Goal: Task Accomplishment & Management: Complete application form

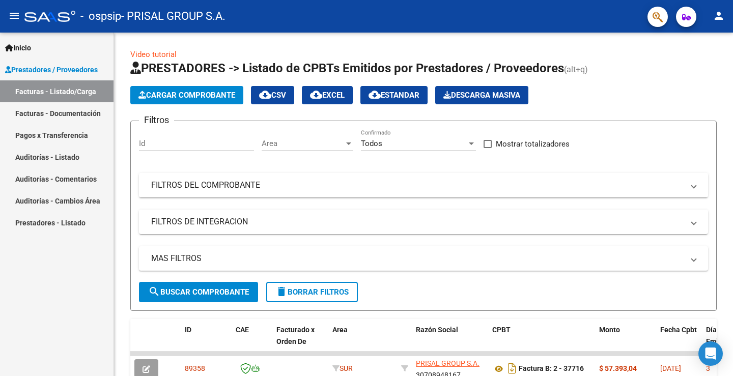
click at [594, 86] on div "Cargar Comprobante cloud_download CSV cloud_download EXCEL cloud_download Estan…" at bounding box center [423, 95] width 586 height 18
click at [688, 66] on h1 "PRESTADORES -> Listado de CPBTs Emitidos por Prestadores / Proveedores (alt+q)" at bounding box center [423, 69] width 586 height 18
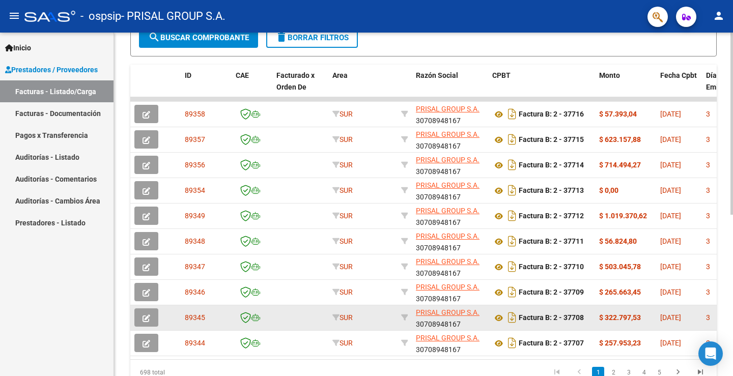
scroll to position [304, 0]
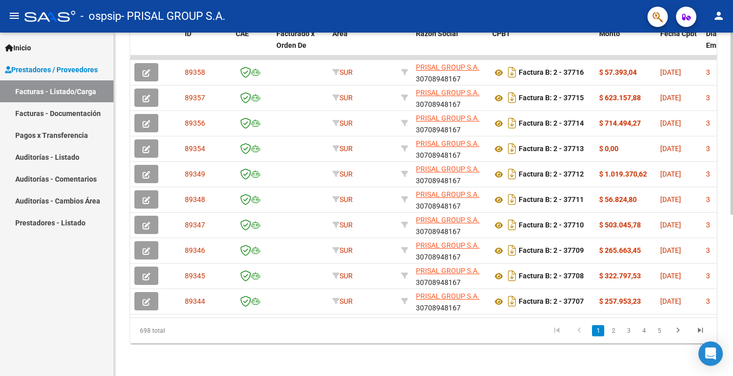
click at [614, 332] on link "2" at bounding box center [613, 330] width 12 height 11
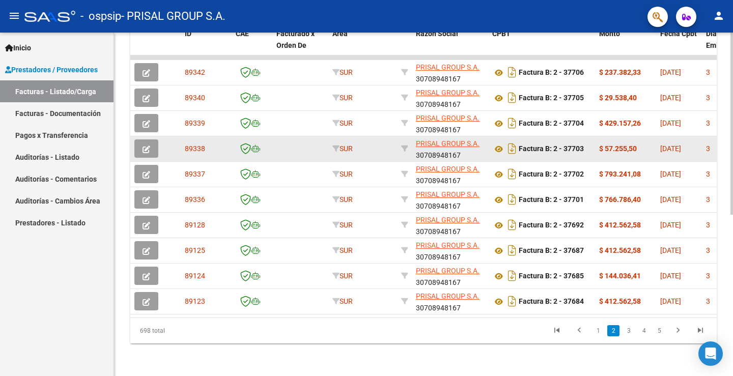
click at [150, 146] on icon "button" at bounding box center [147, 150] width 8 height 8
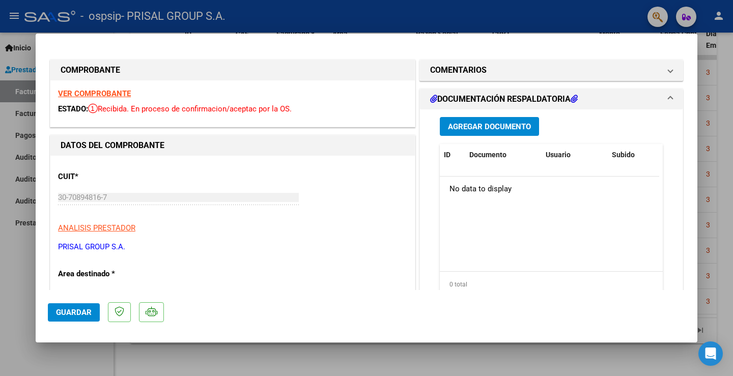
click at [523, 132] on button "Agregar Documento" at bounding box center [489, 126] width 99 height 19
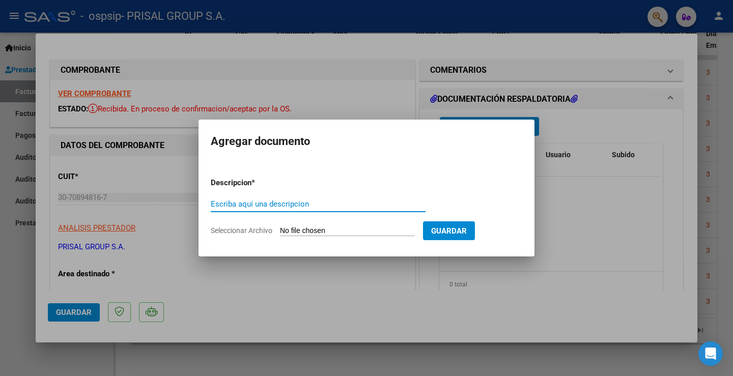
click at [277, 206] on input "Escriba aquí una descripcion" at bounding box center [318, 204] width 215 height 9
type input "COMPLEMENTARIO FB-37703"
click at [366, 233] on input "Seleccionar Archivo" at bounding box center [347, 231] width 135 height 10
type input "C:\fakepath\COMPLEMENTARIO FCEB-37703.pdf"
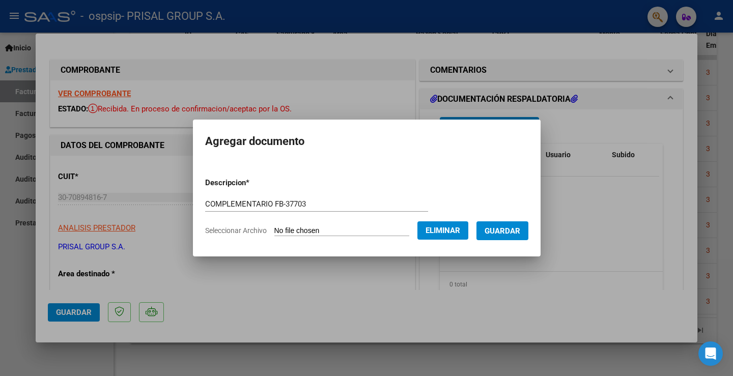
click at [512, 231] on span "Guardar" at bounding box center [503, 230] width 36 height 9
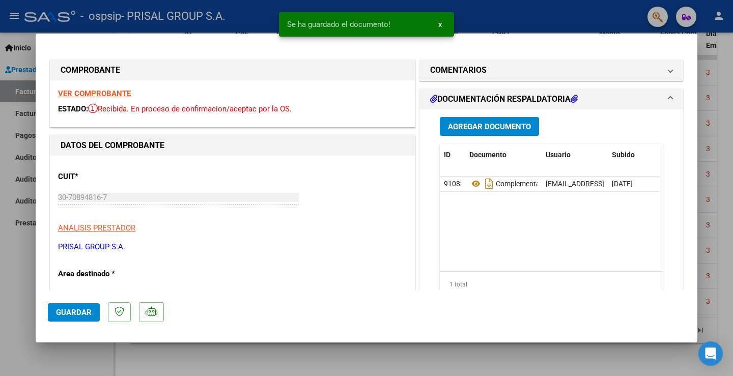
click at [13, 275] on div at bounding box center [366, 188] width 733 height 376
type input "$ 0,00"
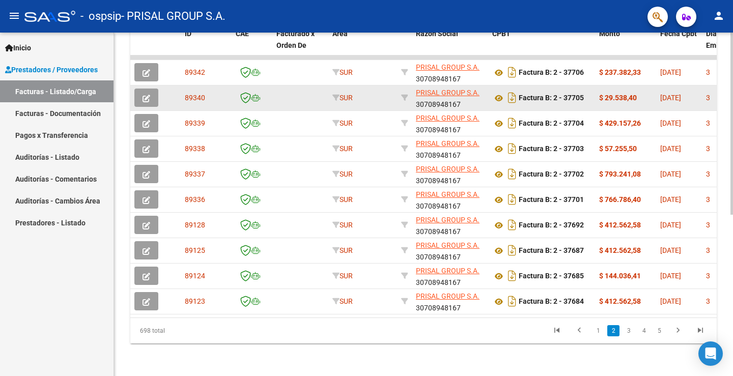
click at [139, 89] on button "button" at bounding box center [146, 98] width 24 height 18
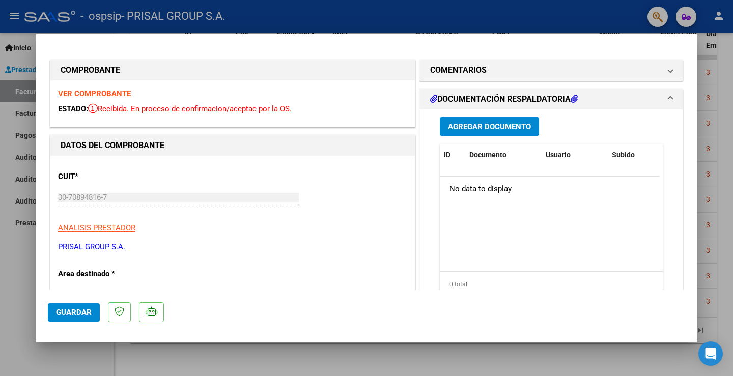
click at [478, 128] on span "Agregar Documento" at bounding box center [489, 126] width 83 height 9
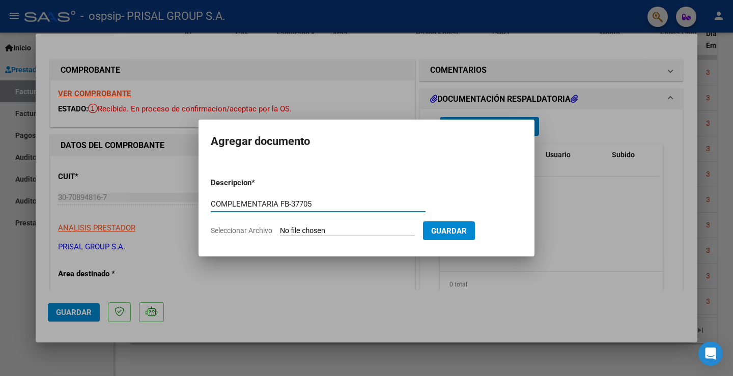
type input "COMPLEMENTARIA FB-37705"
click at [336, 233] on input "Seleccionar Archivo" at bounding box center [347, 231] width 135 height 10
type input "C:\fakepath\COMPLEMENTARIA FCEB-37705.pdf"
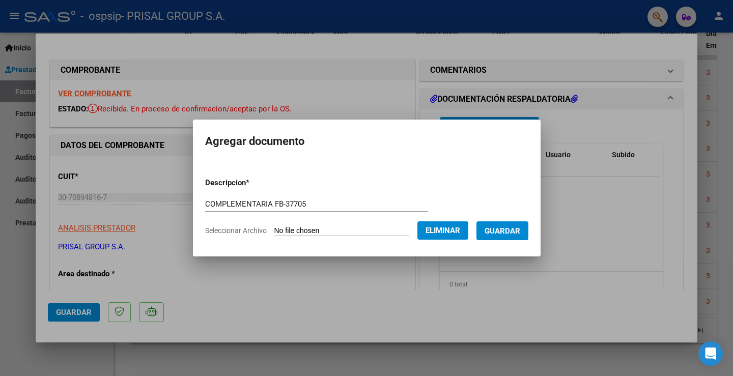
click at [511, 231] on span "Guardar" at bounding box center [503, 230] width 36 height 9
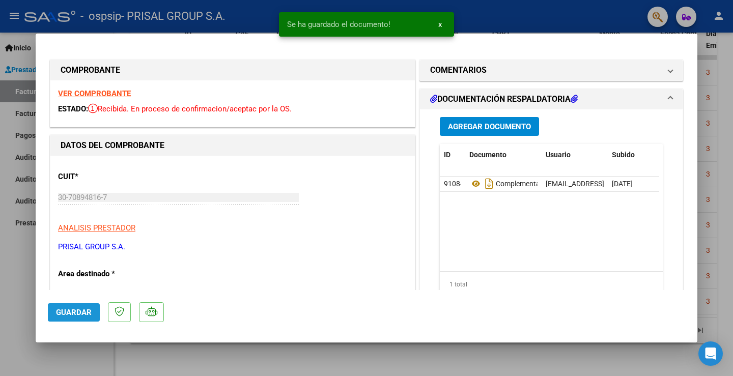
click at [61, 310] on span "Guardar" at bounding box center [74, 312] width 36 height 9
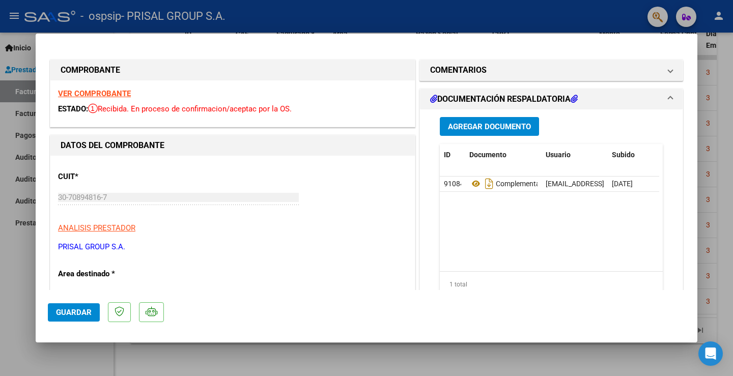
click at [6, 294] on div at bounding box center [366, 188] width 733 height 376
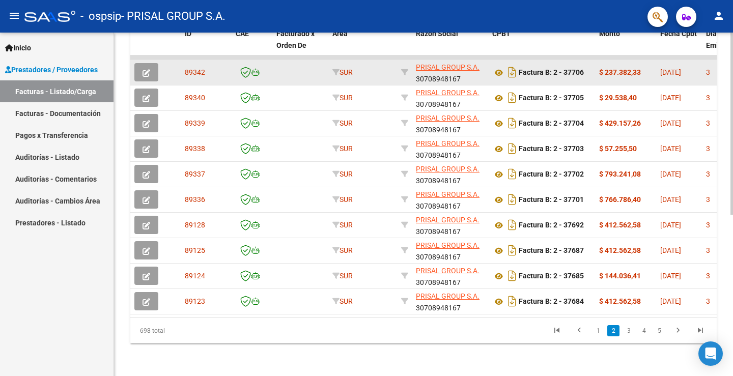
click at [147, 69] on icon "button" at bounding box center [147, 73] width 8 height 8
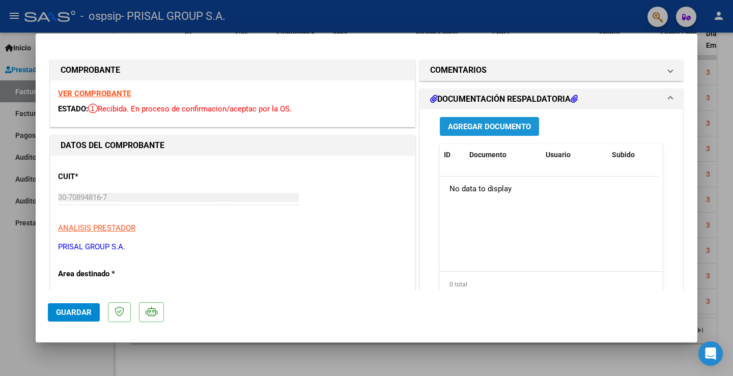
click at [490, 129] on span "Agregar Documento" at bounding box center [489, 126] width 83 height 9
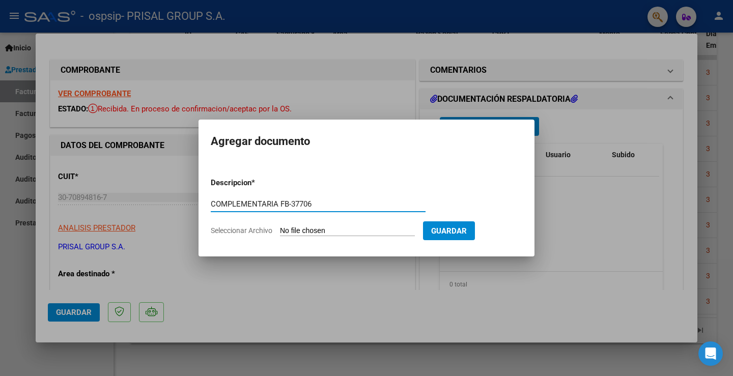
type input "COMPLEMENTARIA FB-37706"
click at [320, 224] on form "Descripcion * COMPLEMENTARIA FB-37706 Escriba aquí una descripcion Seleccionar …" at bounding box center [366, 206] width 311 height 74
click at [323, 228] on input "Seleccionar Archivo" at bounding box center [347, 231] width 135 height 10
type input "C:\fakepath\COMPLEMENTARIA FCEB-37706.pdf"
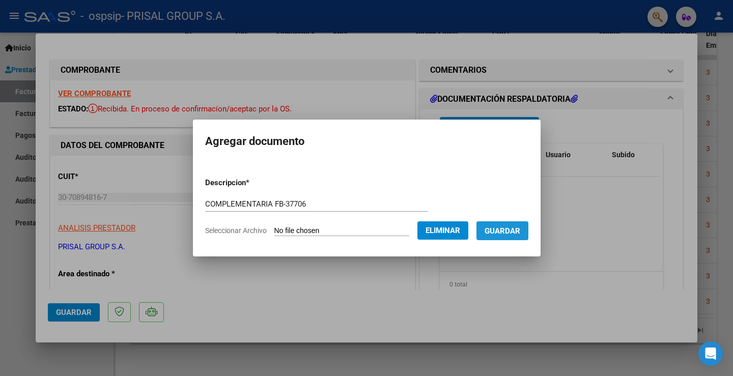
click at [497, 236] on button "Guardar" at bounding box center [502, 230] width 52 height 19
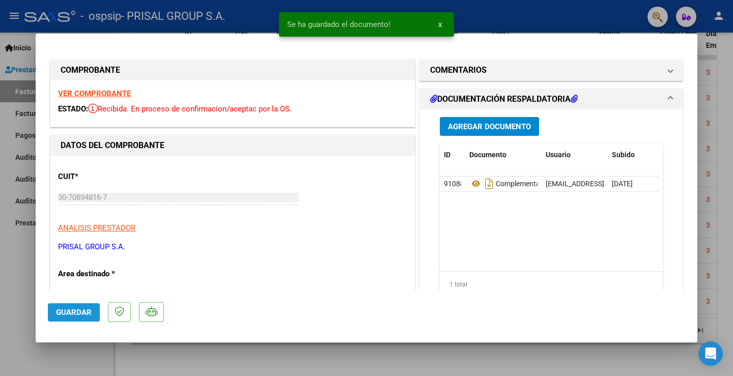
click at [77, 310] on span "Guardar" at bounding box center [74, 312] width 36 height 9
click at [15, 254] on div at bounding box center [366, 188] width 733 height 376
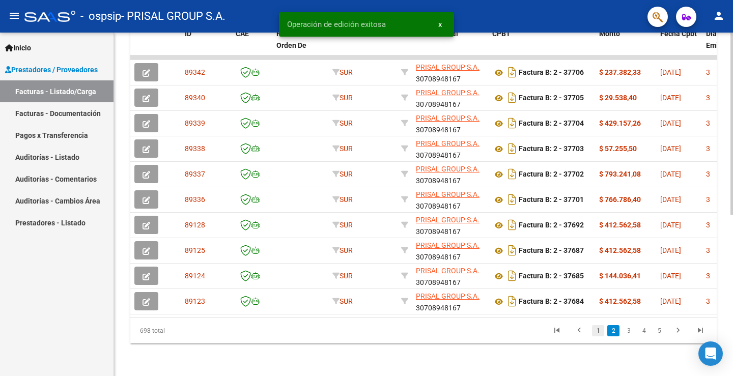
click at [597, 330] on link "1" at bounding box center [598, 330] width 12 height 11
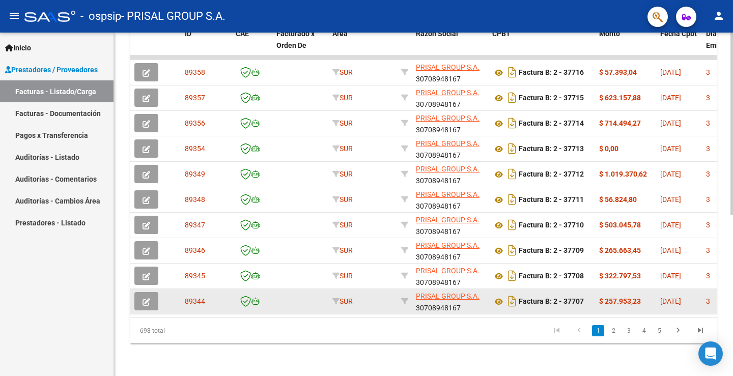
click at [140, 294] on button "button" at bounding box center [146, 301] width 24 height 18
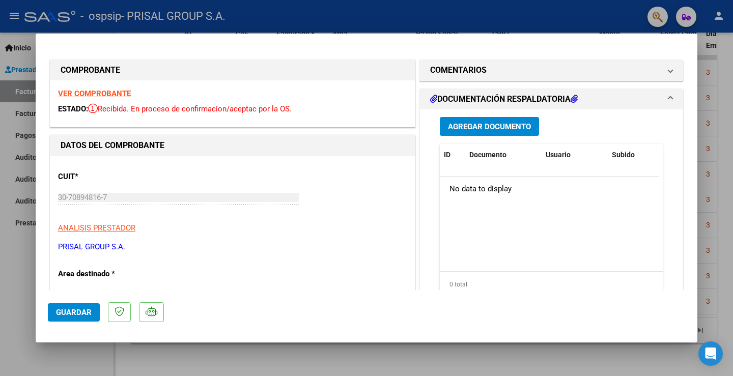
click at [517, 122] on span "Agregar Documento" at bounding box center [489, 126] width 83 height 9
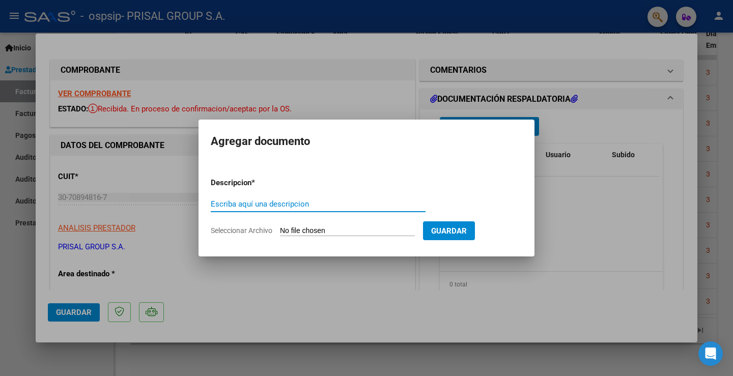
paste input "COMPLEMENTARIA FCEB-"
type input "COMPLEMENTARIA FCEB-37707"
click at [323, 231] on input "Seleccionar Archivo" at bounding box center [347, 231] width 135 height 10
type input "C:\fakepath\COMPLEMENTARIA FCEB-37707.pdf"
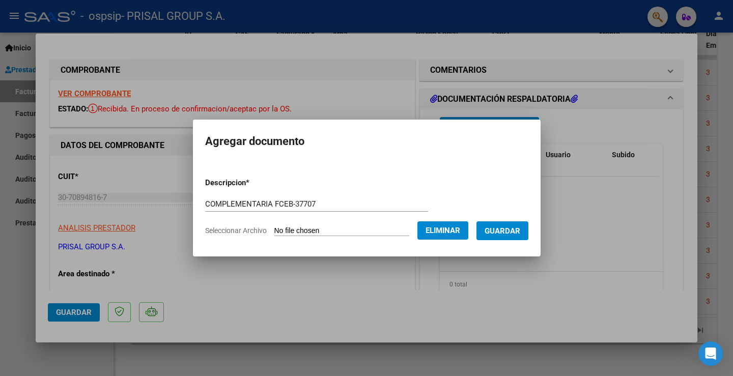
click at [517, 233] on span "Guardar" at bounding box center [503, 230] width 36 height 9
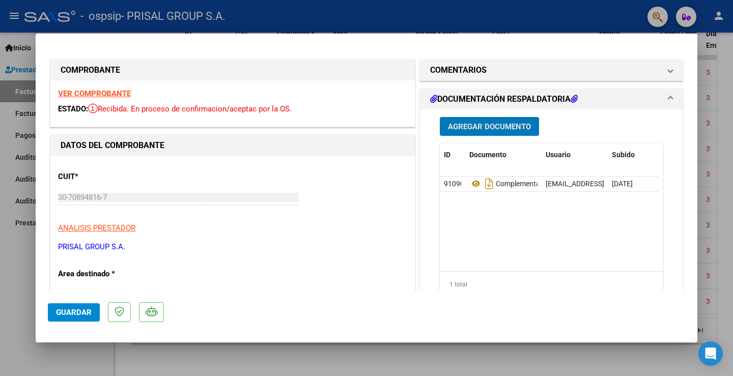
click at [76, 313] on span "Guardar" at bounding box center [74, 312] width 36 height 9
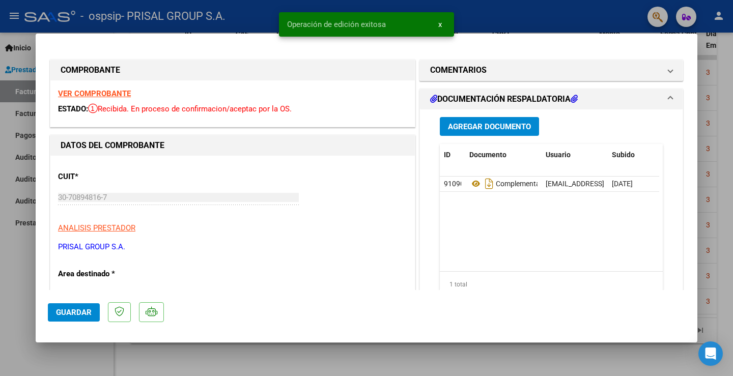
click at [10, 283] on div at bounding box center [366, 188] width 733 height 376
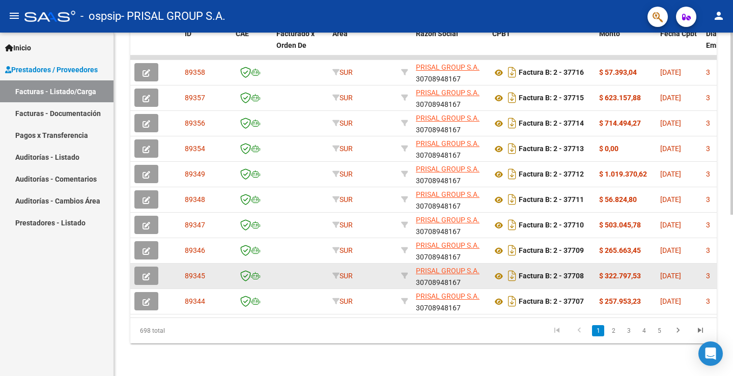
click at [149, 273] on icon "button" at bounding box center [147, 277] width 8 height 8
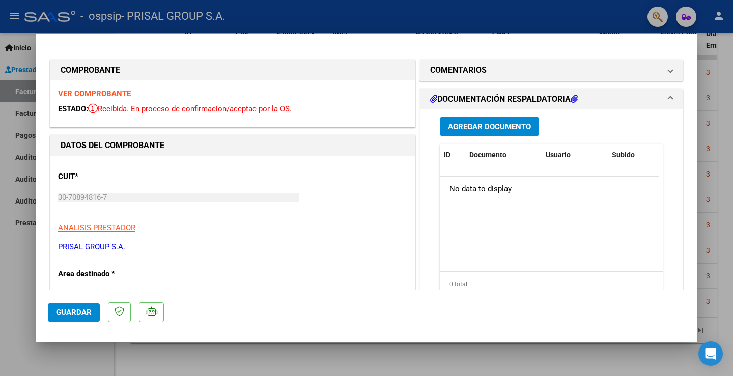
click at [461, 127] on span "Agregar Documento" at bounding box center [489, 126] width 83 height 9
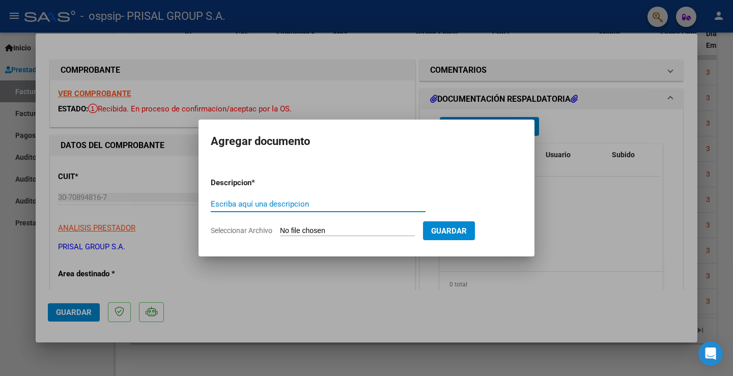
paste input "COMPLEMENTARIA FCEB-"
type input "COMPLEMENTARIA FCEB-37709"
click at [316, 230] on input "Seleccionar Archivo" at bounding box center [347, 231] width 135 height 10
click at [342, 232] on input "Seleccionar Archivo" at bounding box center [347, 231] width 135 height 10
type input "C:\fakepath\COMPLEMENTARIA FCEB-37709.pdf"
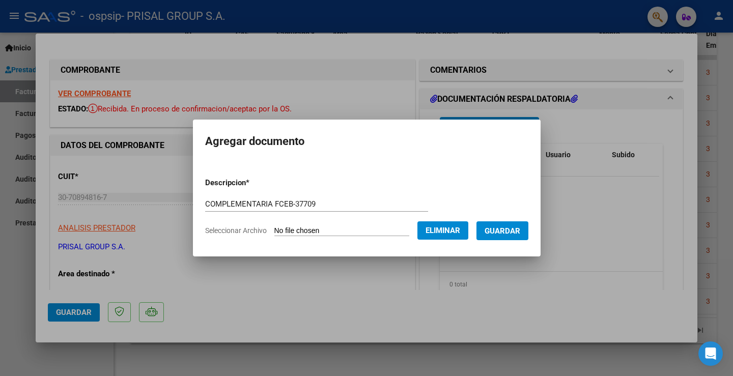
click at [512, 236] on button "Guardar" at bounding box center [502, 230] width 52 height 19
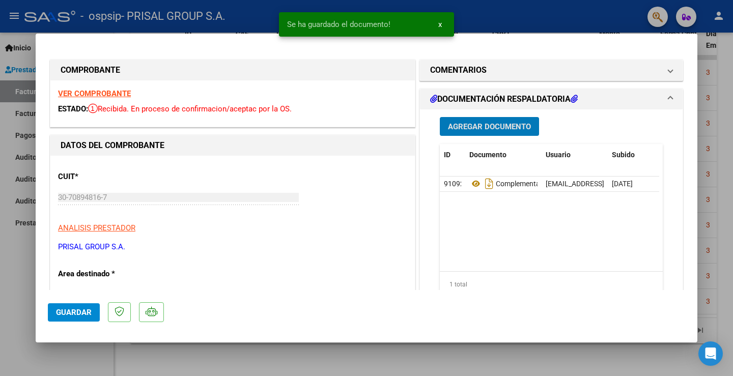
click at [76, 308] on span "Guardar" at bounding box center [74, 312] width 36 height 9
click at [82, 314] on span "Guardar" at bounding box center [74, 312] width 36 height 9
click at [21, 264] on div at bounding box center [366, 188] width 733 height 376
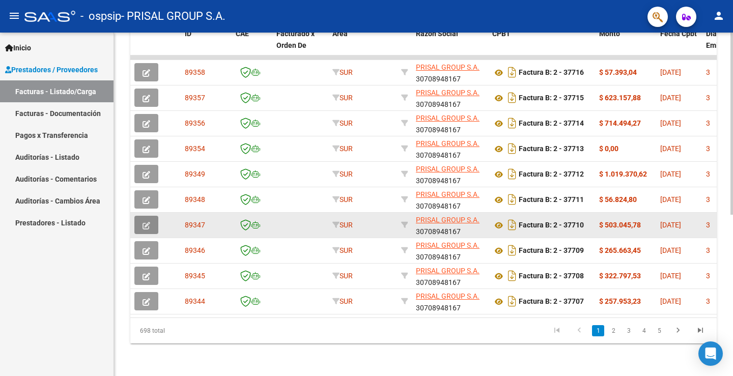
click at [154, 217] on button "button" at bounding box center [146, 225] width 24 height 18
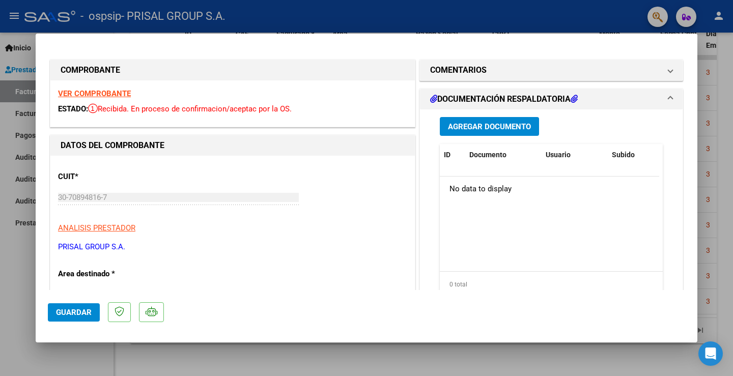
click at [467, 124] on span "Agregar Documento" at bounding box center [489, 126] width 83 height 9
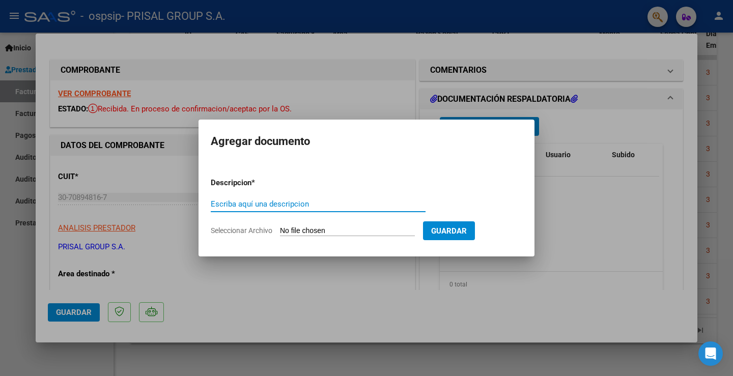
paste input "COMPLEMENTARIA FCEB-"
type input "COMPLEMENTARIA FCEB-37710"
click at [363, 234] on input "Seleccionar Archivo" at bounding box center [347, 231] width 135 height 10
type input "C:\fakepath\COMPLEMENTARIA FCEB-37710.pdf"
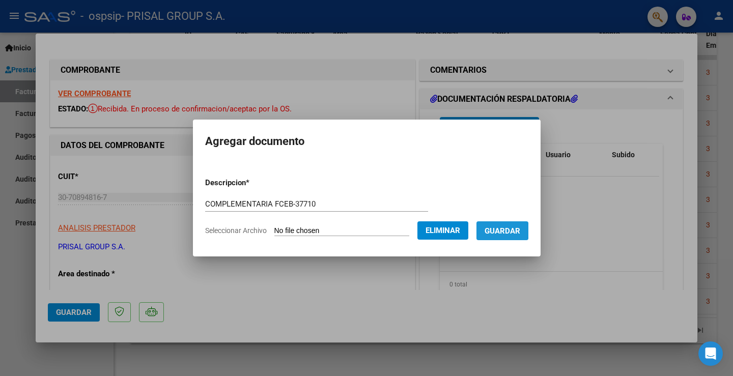
click at [499, 231] on span "Guardar" at bounding box center [503, 230] width 36 height 9
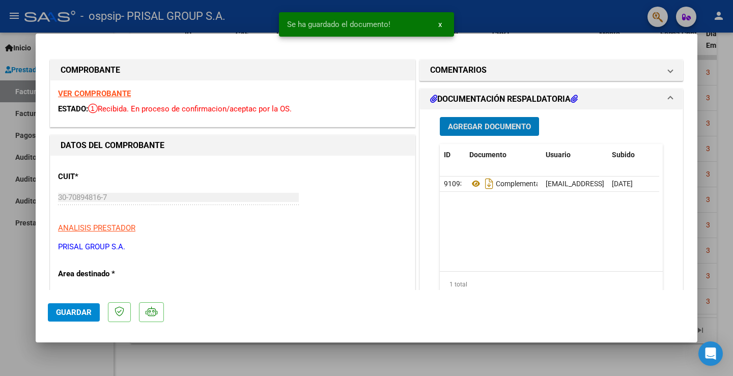
click at [65, 310] on span "Guardar" at bounding box center [74, 312] width 36 height 9
click at [27, 276] on div at bounding box center [366, 188] width 733 height 376
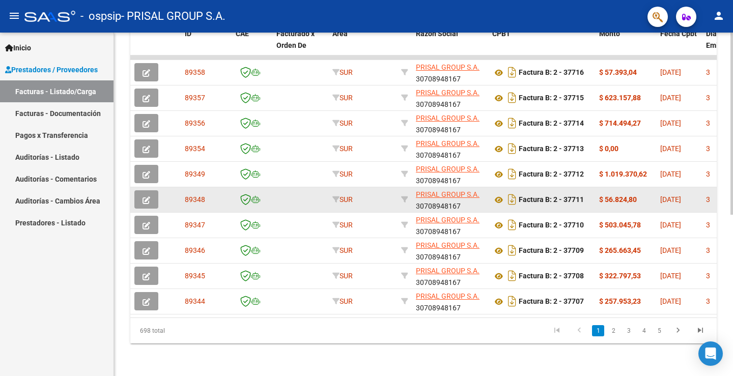
click at [146, 196] on icon "button" at bounding box center [147, 200] width 8 height 8
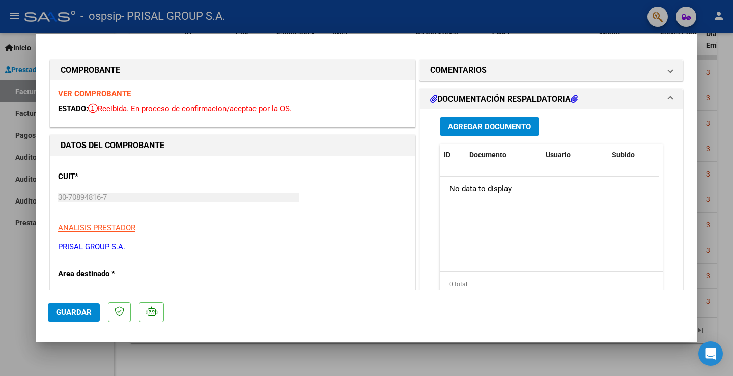
click at [489, 128] on span "Agregar Documento" at bounding box center [489, 126] width 83 height 9
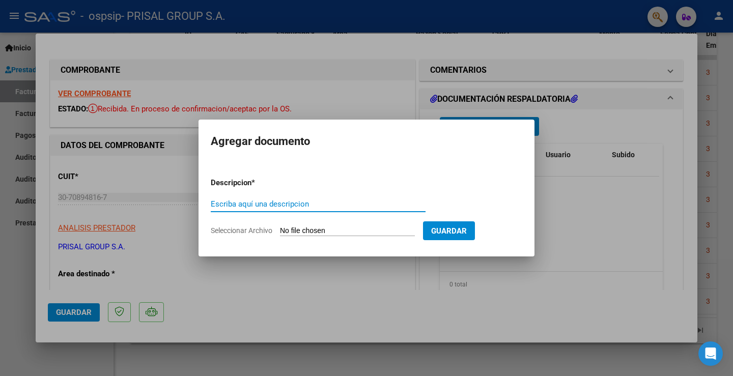
paste input "COMPLEMENTARIA FCEB-"
type input "COMPLEMENTARIA FCEB-37711"
click at [314, 231] on input "Seleccionar Archivo" at bounding box center [347, 231] width 135 height 10
type input "C:\fakepath\COMPLEMENTARIA FCEB-37711.pdf"
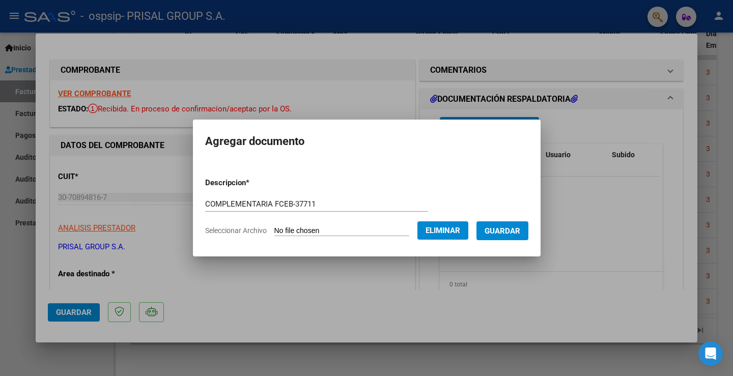
click at [520, 232] on span "Guardar" at bounding box center [503, 230] width 36 height 9
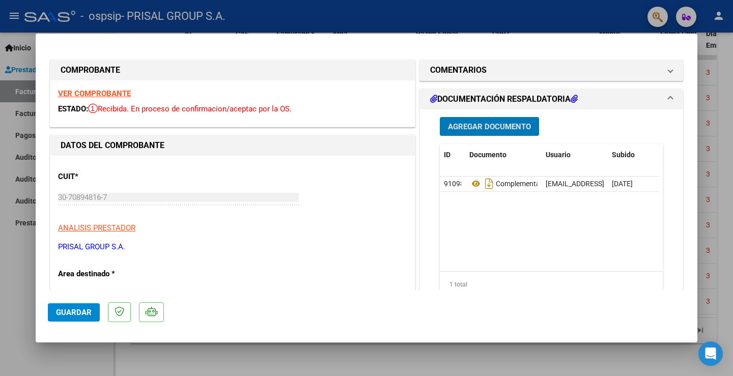
click at [64, 311] on span "Guardar" at bounding box center [74, 312] width 36 height 9
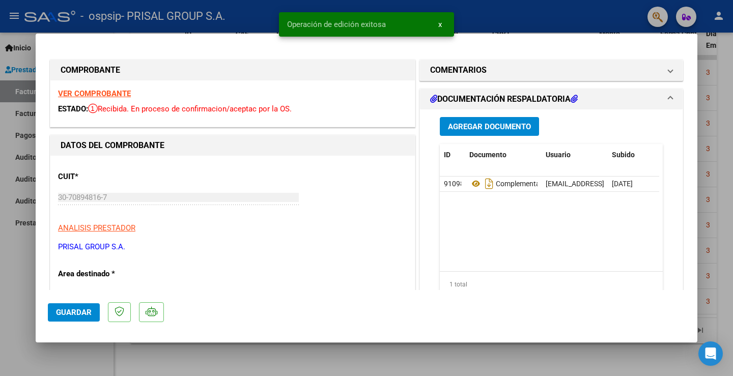
click at [24, 247] on div at bounding box center [366, 188] width 733 height 376
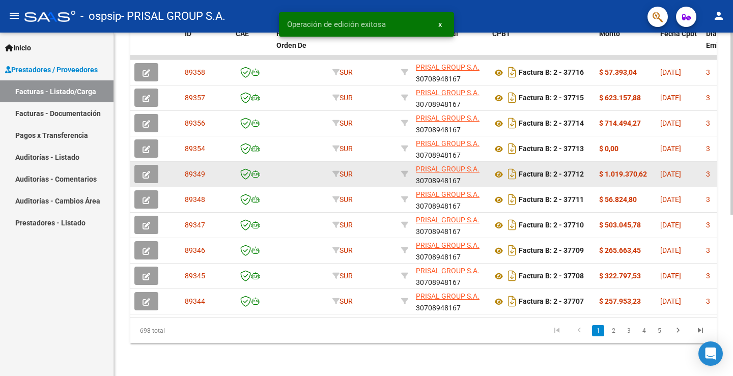
click at [153, 165] on button "button" at bounding box center [146, 174] width 24 height 18
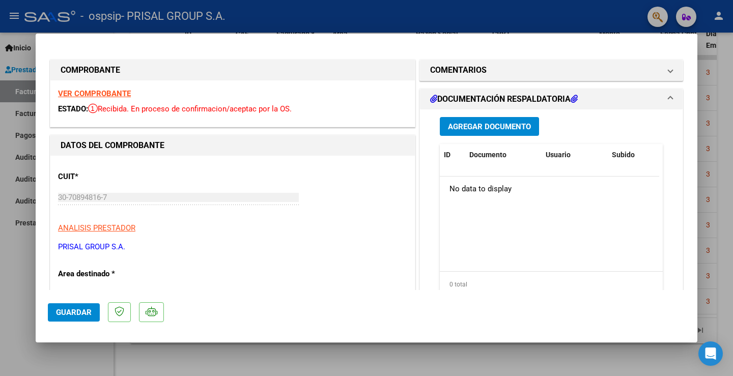
click at [484, 128] on span "Agregar Documento" at bounding box center [489, 126] width 83 height 9
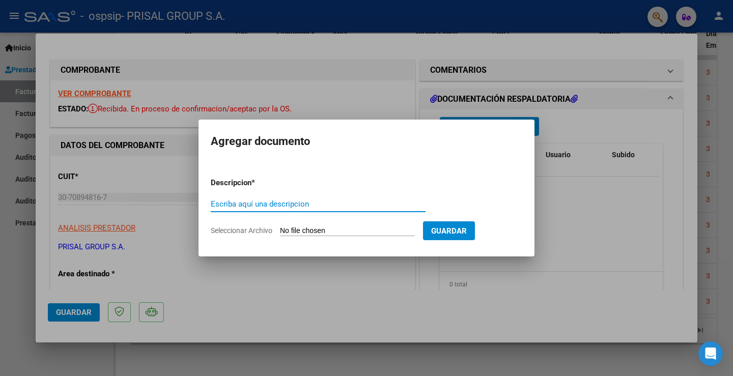
paste input "COMPLEMENTARIA FCEB-"
type input "COMPLEMENTARIA FCEB-37712"
click at [381, 225] on form "Descripcion * COMPLEMENTARIA FCEB-37712 Escriba aquí una descripcion Selecciona…" at bounding box center [366, 206] width 311 height 74
click at [376, 230] on input "Seleccionar Archivo" at bounding box center [347, 231] width 135 height 10
type input "C:\fakepath\COMPLEMENTARIA FCEB-37712.pdf"
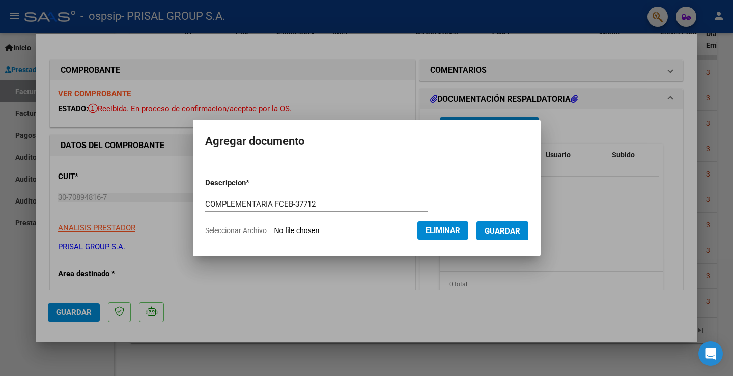
click at [513, 231] on span "Guardar" at bounding box center [503, 230] width 36 height 9
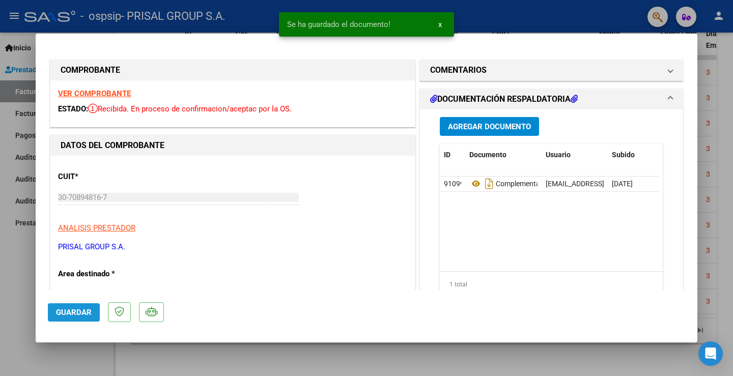
click at [61, 313] on span "Guardar" at bounding box center [74, 312] width 36 height 9
click at [48, 310] on button "Guardar" at bounding box center [74, 312] width 52 height 18
click at [14, 254] on div at bounding box center [366, 188] width 733 height 376
type input "$ 0,00"
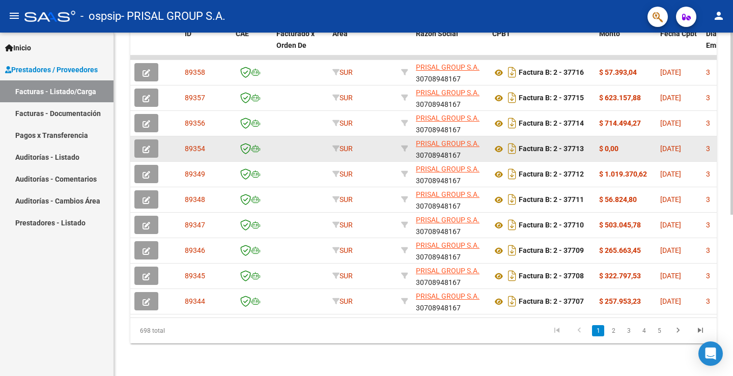
click at [146, 146] on icon "button" at bounding box center [147, 150] width 8 height 8
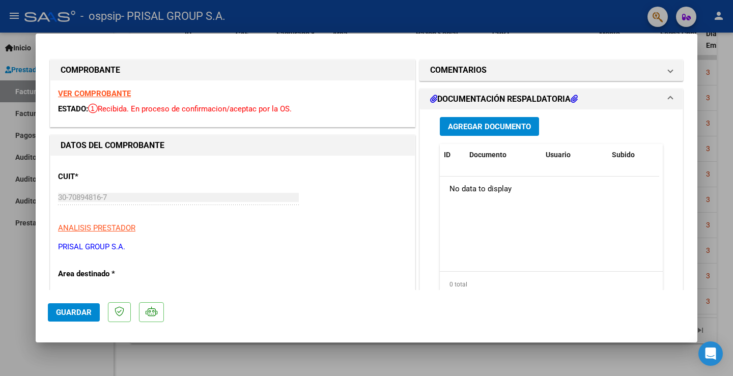
click at [510, 125] on span "Agregar Documento" at bounding box center [489, 126] width 83 height 9
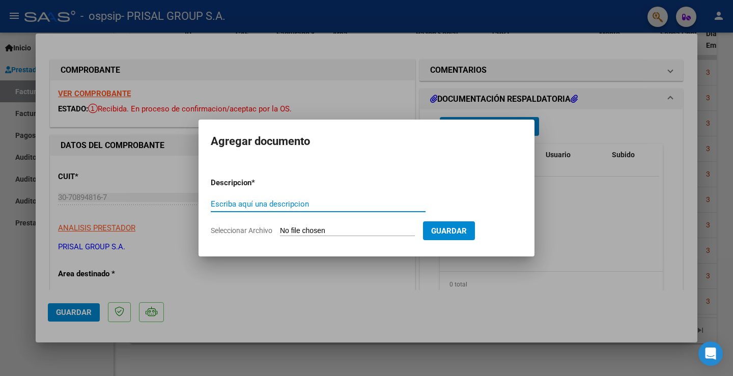
paste input "COMPLEMENTARIA FCEB-"
type input "COMPLEMENTARIA FCEB-37713"
click at [334, 228] on input "Seleccionar Archivo" at bounding box center [347, 231] width 135 height 10
type input "C:\fakepath\COMPLEMENTARIA FCEB-37713.pdf"
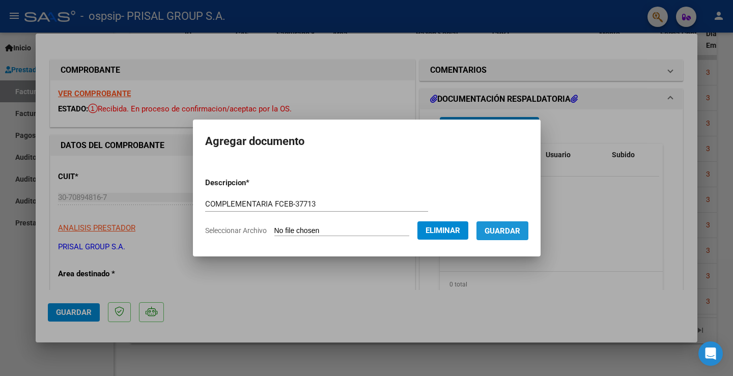
click at [520, 226] on span "Guardar" at bounding box center [503, 230] width 36 height 9
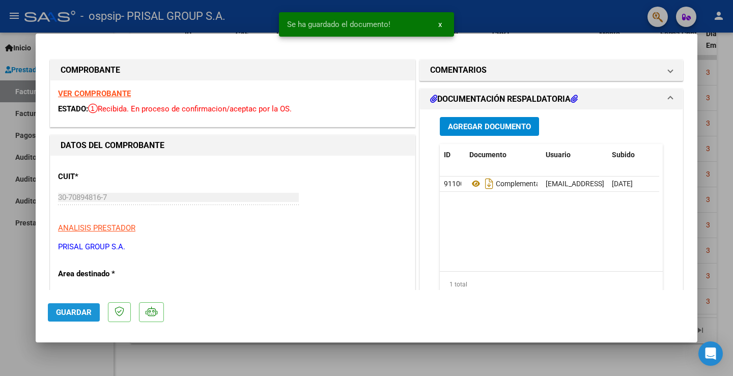
click at [63, 305] on button "Guardar" at bounding box center [74, 312] width 52 height 18
click at [26, 270] on div at bounding box center [366, 188] width 733 height 376
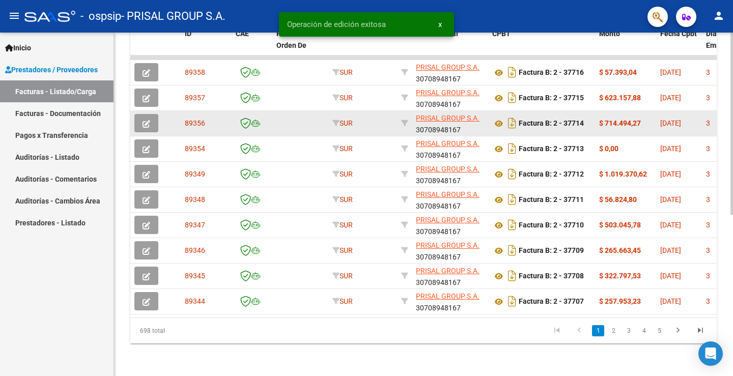
click at [152, 117] on button "button" at bounding box center [146, 123] width 24 height 18
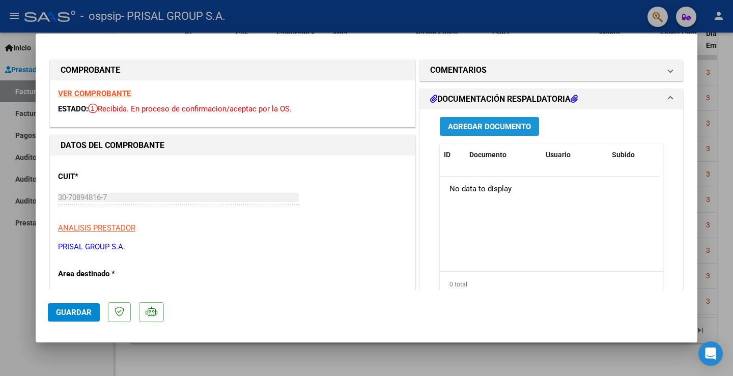
click at [502, 129] on span "Agregar Documento" at bounding box center [489, 126] width 83 height 9
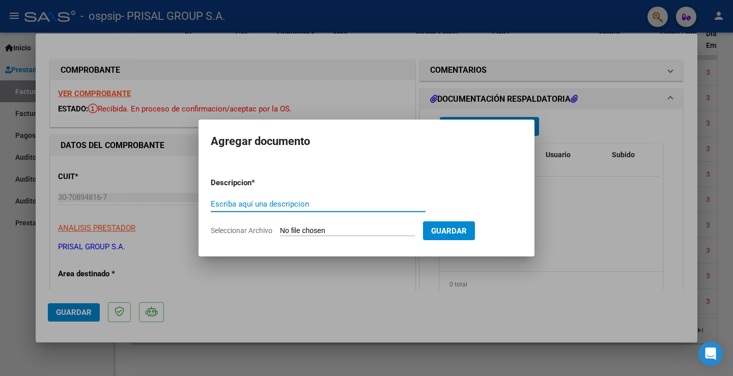
paste input "COMPLEMENTARIA FCEB-"
type input "COMPLEMENTARIA FCEB-37714"
click at [314, 228] on input "Seleccionar Archivo" at bounding box center [347, 231] width 135 height 10
type input "C:\fakepath\COMPLEMENTARIA FCEB-37714.pdf"
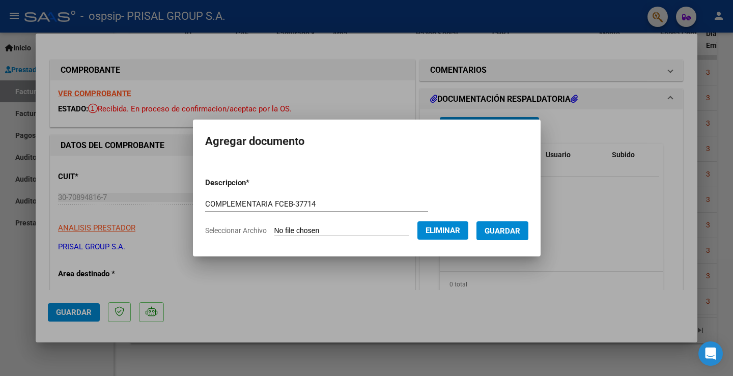
click at [509, 233] on span "Guardar" at bounding box center [503, 230] width 36 height 9
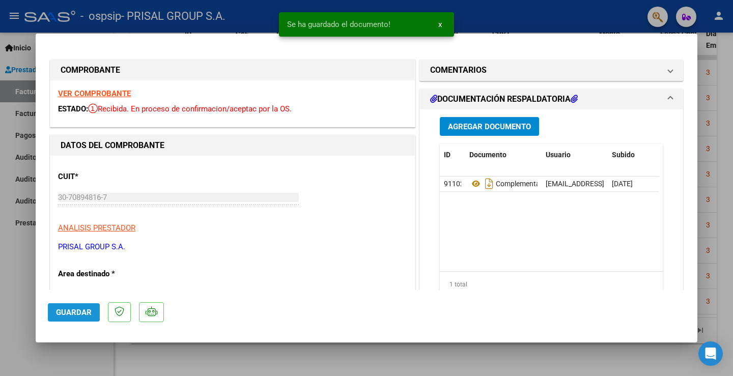
click at [55, 310] on button "Guardar" at bounding box center [74, 312] width 52 height 18
click at [13, 285] on div at bounding box center [366, 188] width 733 height 376
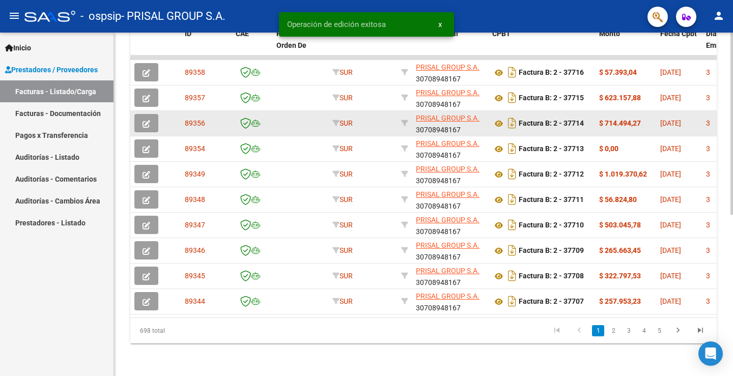
click at [144, 120] on icon "button" at bounding box center [147, 124] width 8 height 8
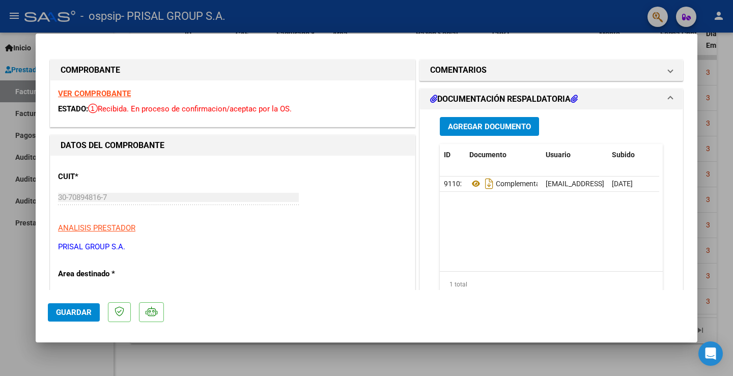
click at [11, 265] on div at bounding box center [366, 188] width 733 height 376
type input "$ 0,00"
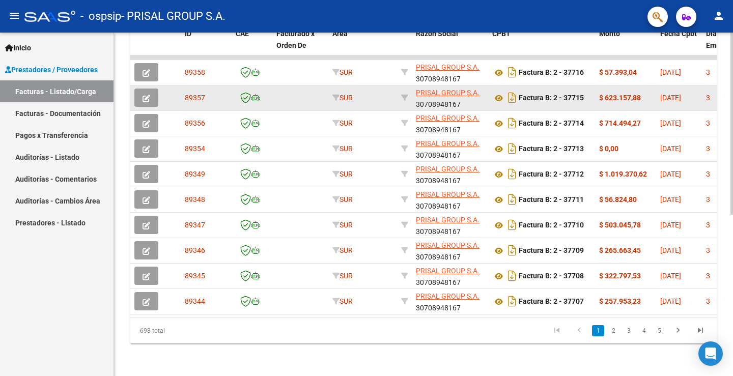
click at [144, 95] on button "button" at bounding box center [146, 98] width 24 height 18
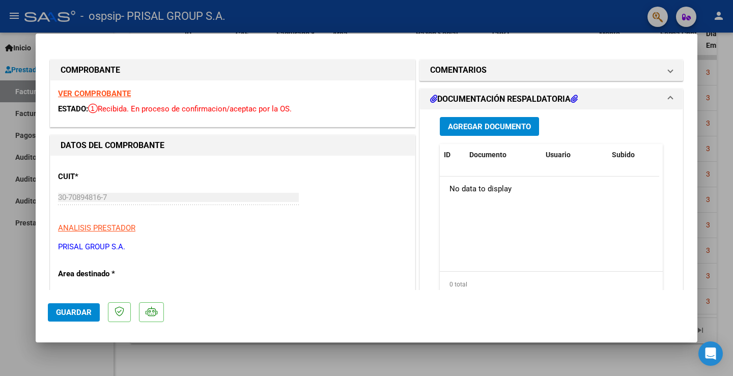
click at [477, 127] on span "Agregar Documento" at bounding box center [489, 126] width 83 height 9
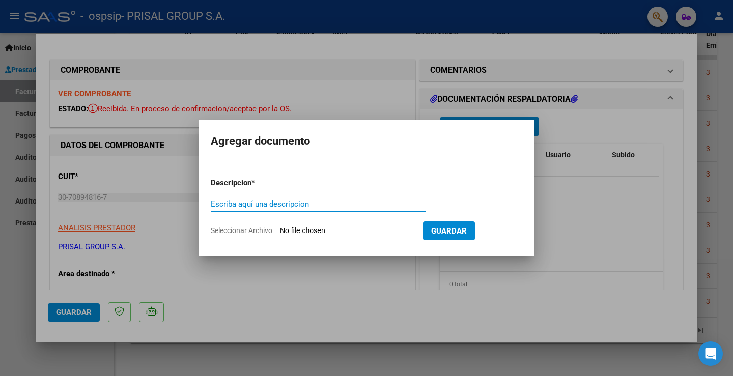
paste input "COMPLEMENTARIA FCEB-"
type input "COMPLEMENTARIA FCEB-37715"
click at [326, 229] on input "Seleccionar Archivo" at bounding box center [347, 231] width 135 height 10
type input "C:\fakepath\COMPLEMENTARIA FCEB-37715.pdf"
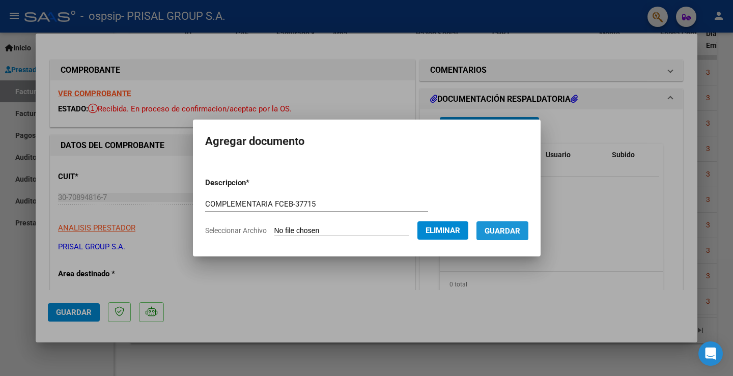
click at [520, 231] on span "Guardar" at bounding box center [503, 230] width 36 height 9
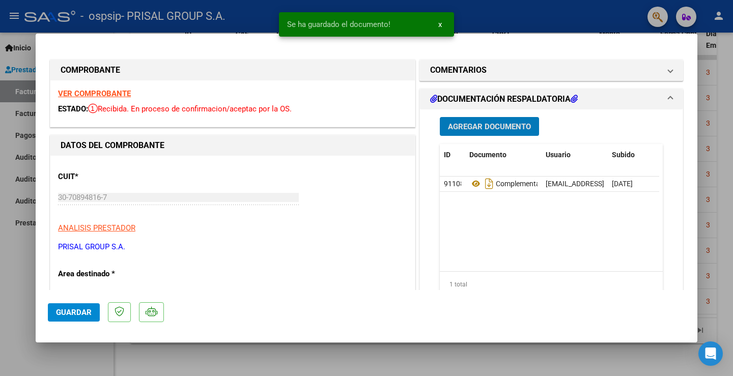
click at [67, 322] on mat-dialog-actions "Guardar" at bounding box center [366, 310] width 637 height 40
click at [67, 314] on span "Guardar" at bounding box center [74, 312] width 36 height 9
click at [72, 315] on span "Guardar" at bounding box center [74, 312] width 36 height 9
click at [24, 283] on div at bounding box center [366, 188] width 733 height 376
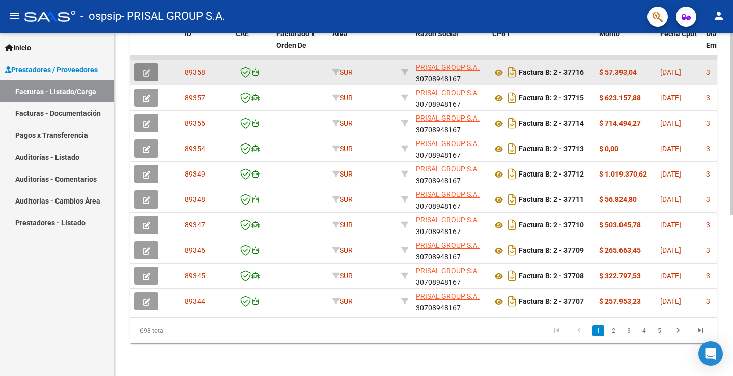
click at [150, 64] on button "button" at bounding box center [146, 72] width 24 height 18
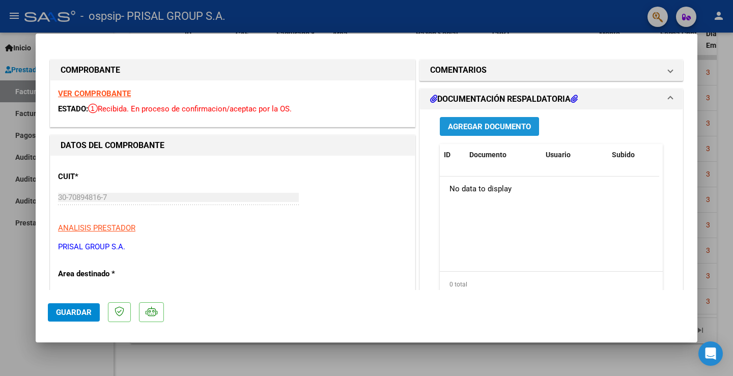
click at [475, 125] on span "Agregar Documento" at bounding box center [489, 126] width 83 height 9
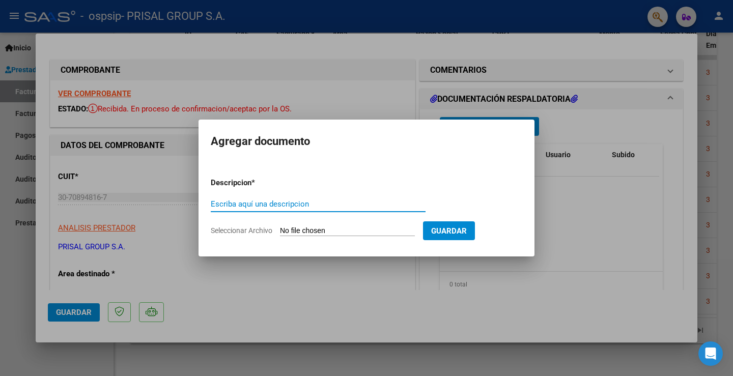
paste input "COMPLEMENTARIA FCEB-"
type input "COMPLEMENTARIA FCEB-37716"
click at [344, 228] on input "Seleccionar Archivo" at bounding box center [347, 231] width 135 height 10
type input "C:\fakepath\COMPLEMENTARIA FCEB-37716.pdf"
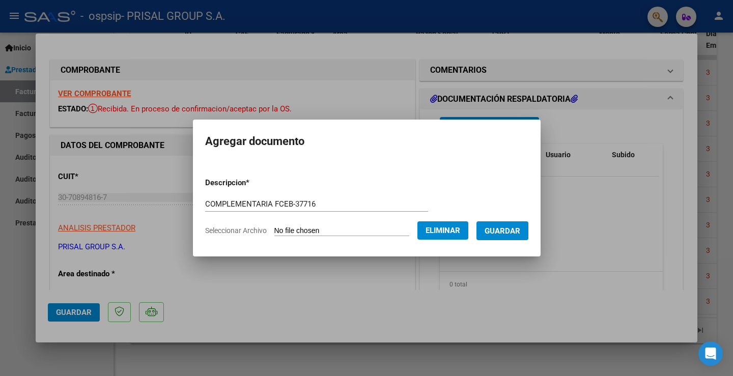
drag, startPoint x: 541, startPoint y: 230, endPoint x: 533, endPoint y: 225, distance: 9.1
click at [541, 229] on mat-dialog-content "Descripcion * COMPLEMENTARIA FCEB-37716 Escriba aquí una descripcion Selecciona…" at bounding box center [367, 202] width 348 height 82
click at [520, 226] on span "Guardar" at bounding box center [503, 230] width 36 height 9
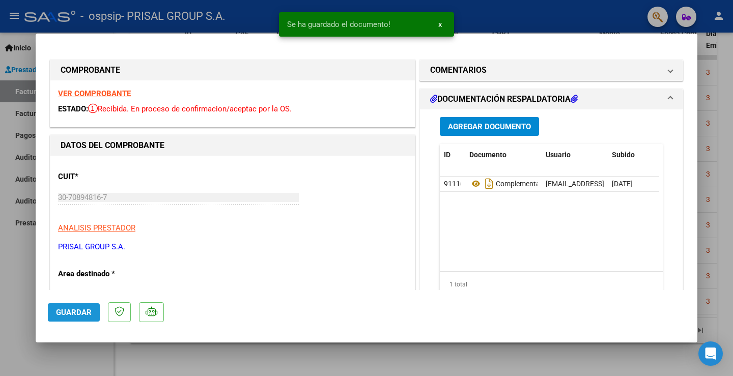
click at [64, 311] on span "Guardar" at bounding box center [74, 312] width 36 height 9
click at [64, 304] on button "Guardar" at bounding box center [74, 312] width 52 height 18
click at [9, 270] on div at bounding box center [366, 188] width 733 height 376
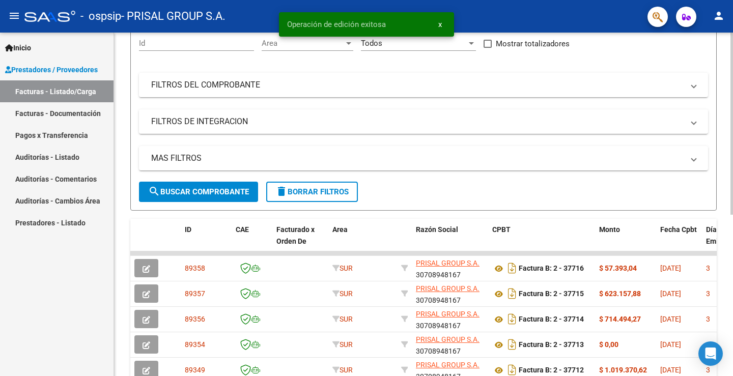
scroll to position [253, 0]
